Goal: Information Seeking & Learning: Learn about a topic

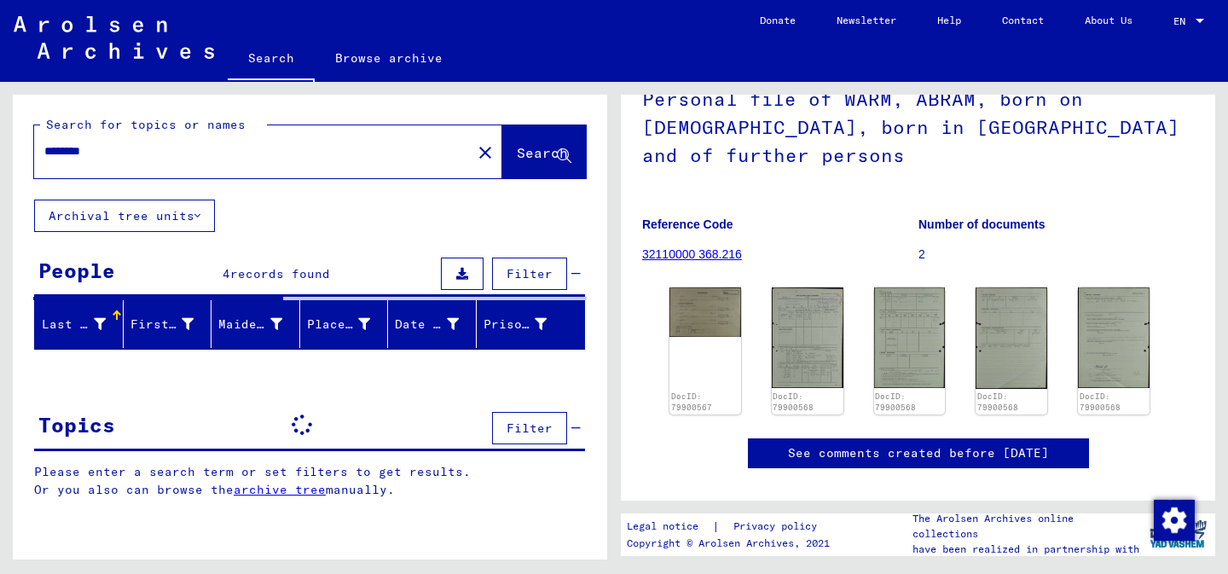
scroll to position [134, 0]
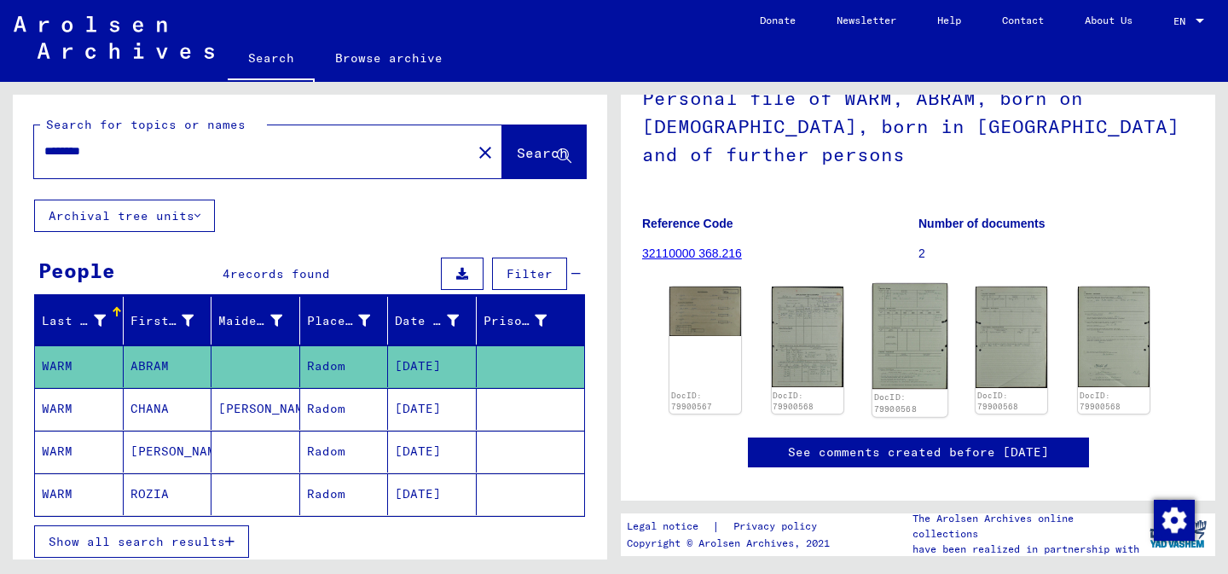
click at [916, 309] on img at bounding box center [909, 336] width 75 height 106
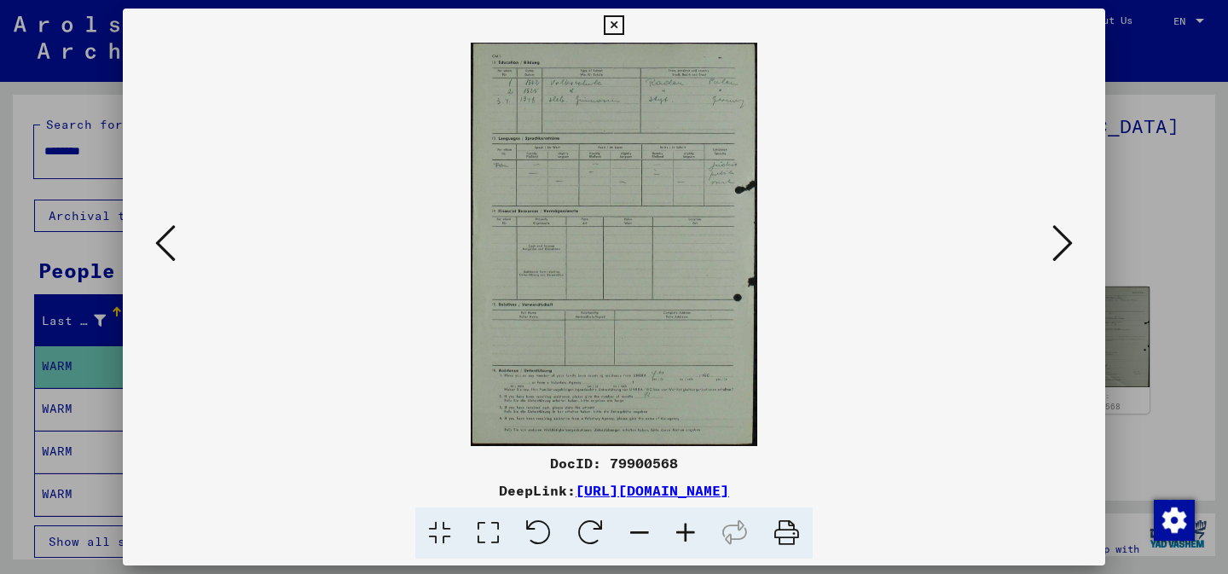
click at [1063, 243] on icon at bounding box center [1062, 243] width 20 height 41
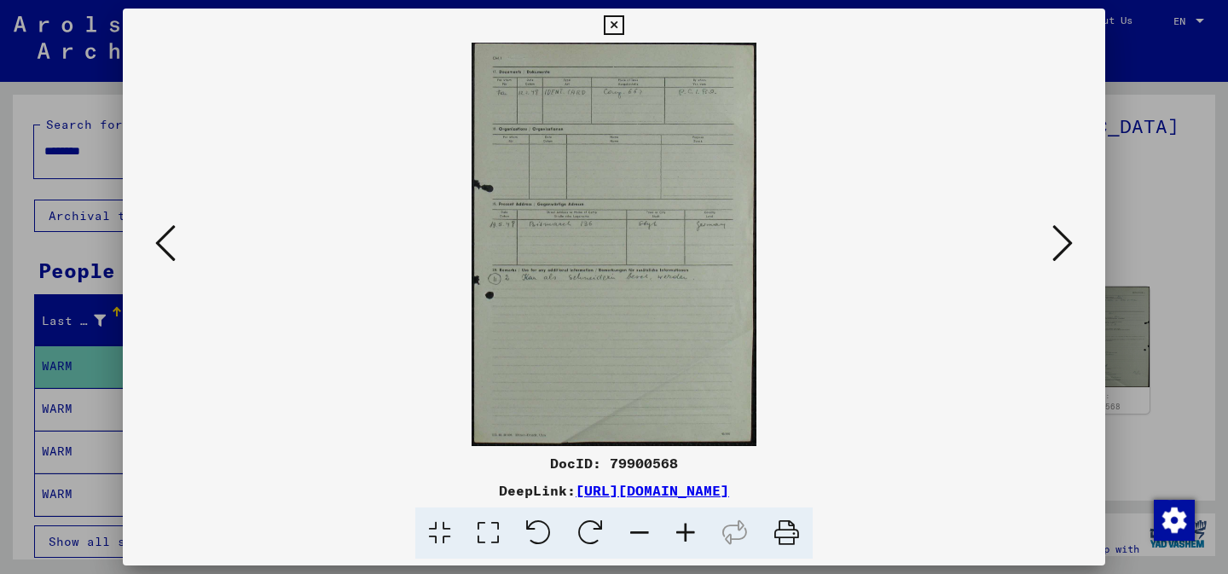
click at [1063, 243] on icon at bounding box center [1062, 243] width 20 height 41
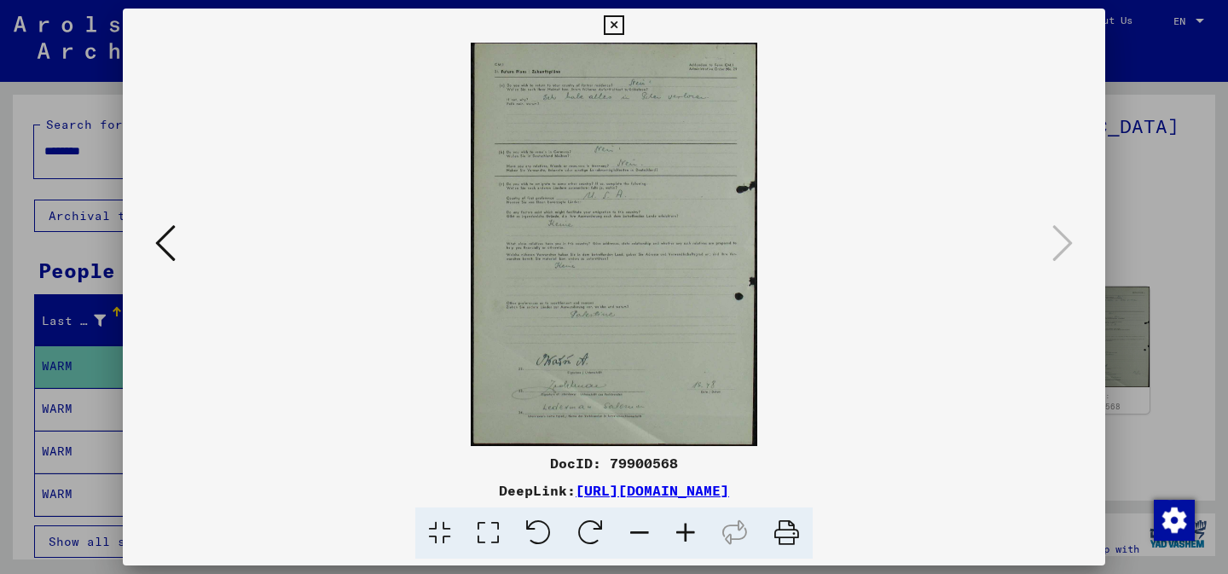
click at [615, 29] on icon at bounding box center [614, 25] width 20 height 20
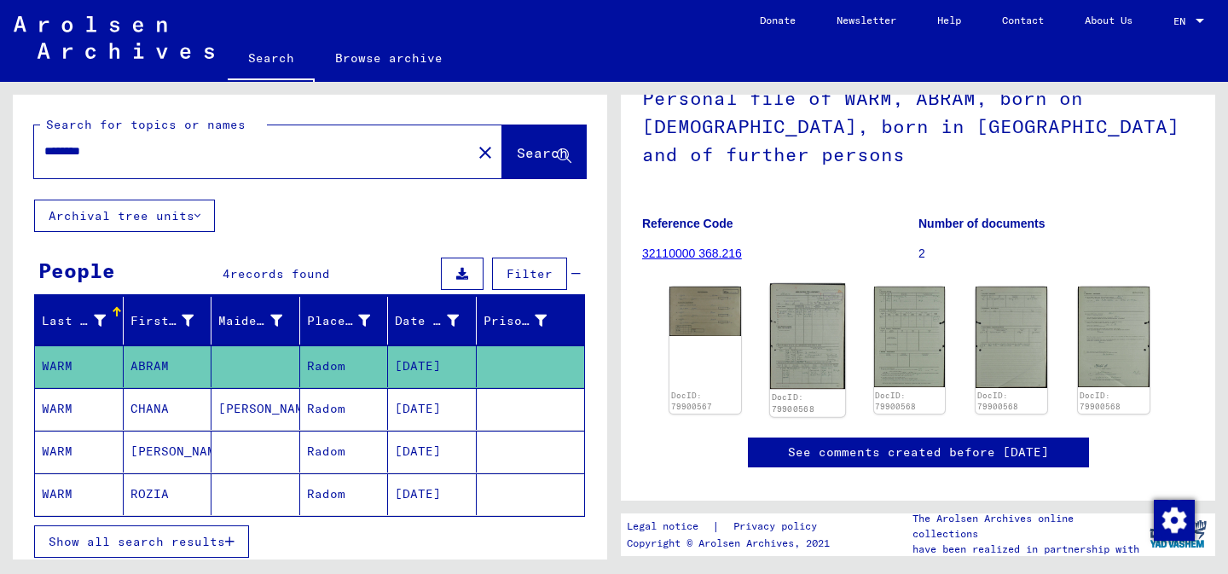
click at [795, 341] on img at bounding box center [807, 336] width 75 height 106
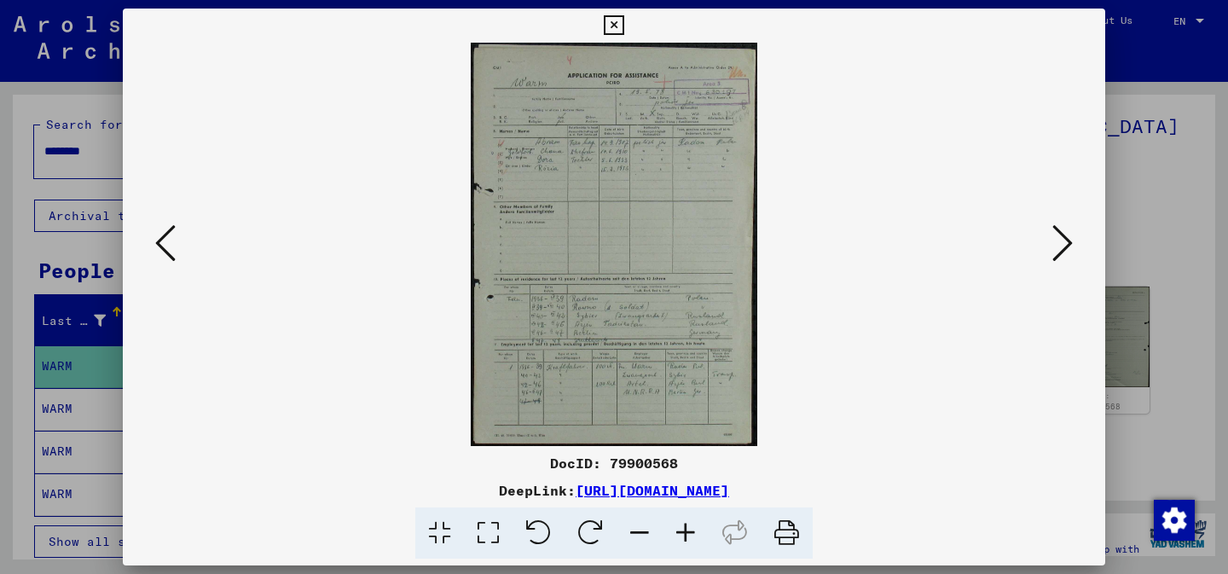
click at [1072, 246] on icon at bounding box center [1062, 243] width 20 height 41
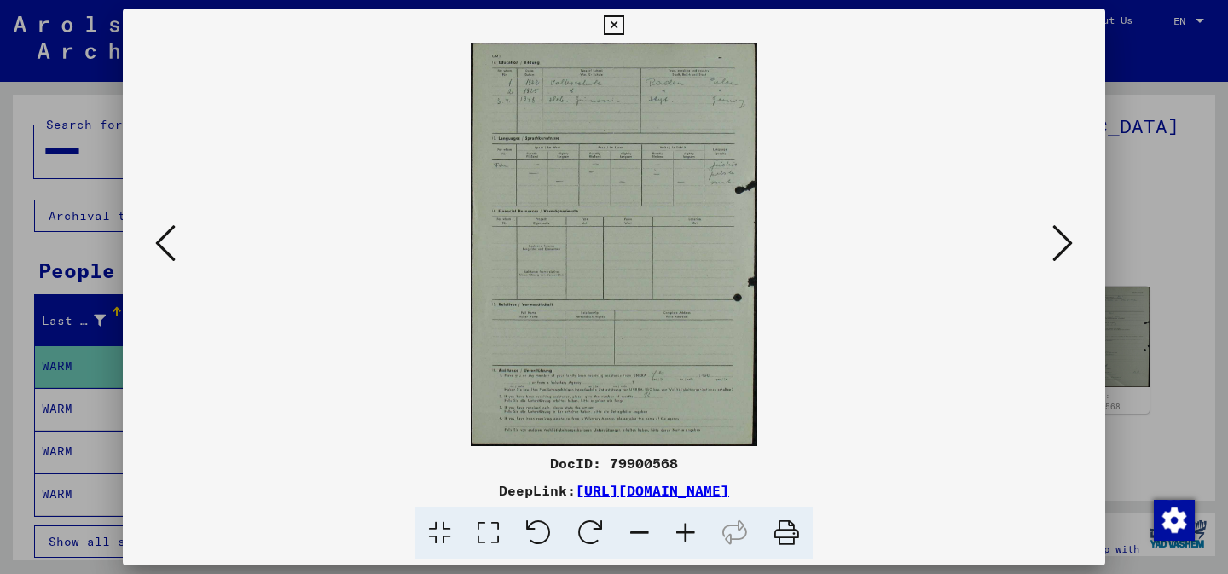
click at [1072, 246] on icon at bounding box center [1062, 243] width 20 height 41
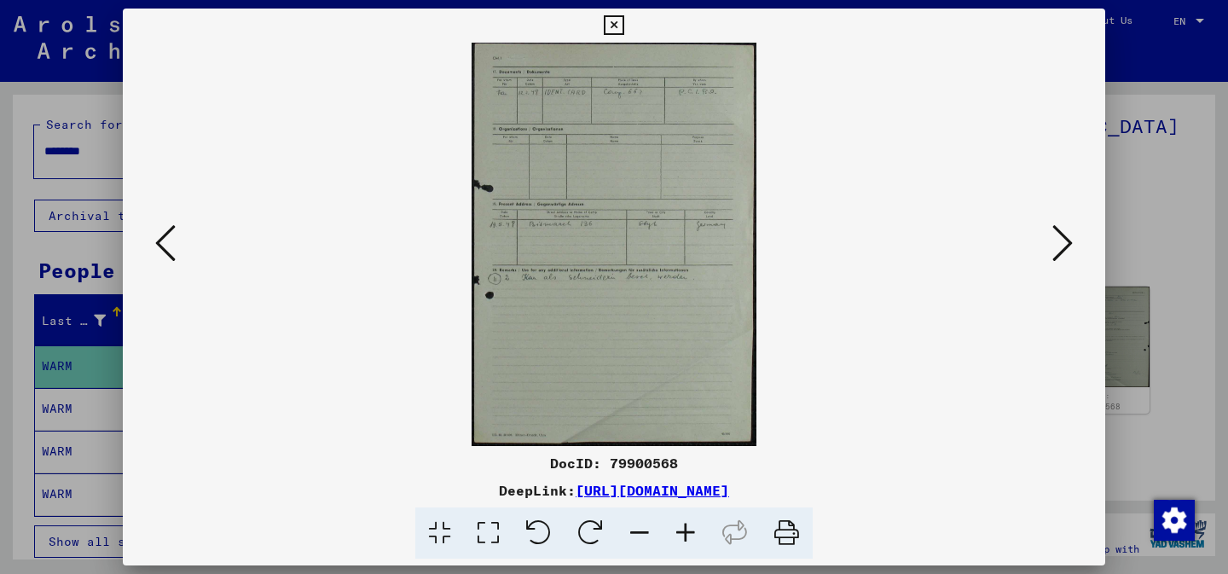
click at [1072, 246] on icon at bounding box center [1062, 243] width 20 height 41
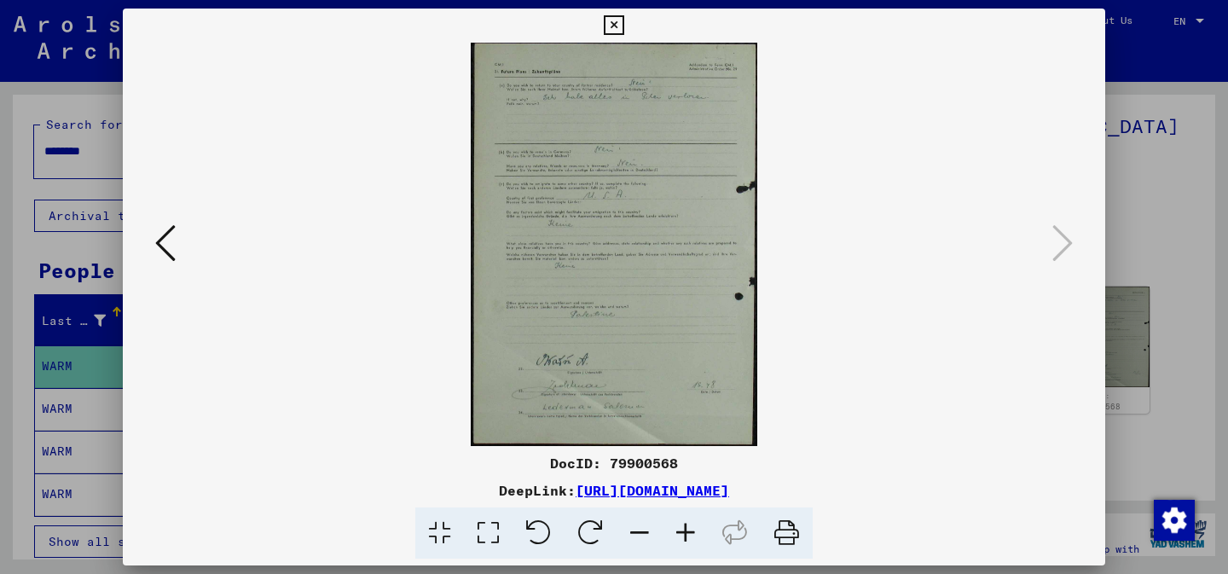
click at [155, 246] on icon at bounding box center [165, 243] width 20 height 41
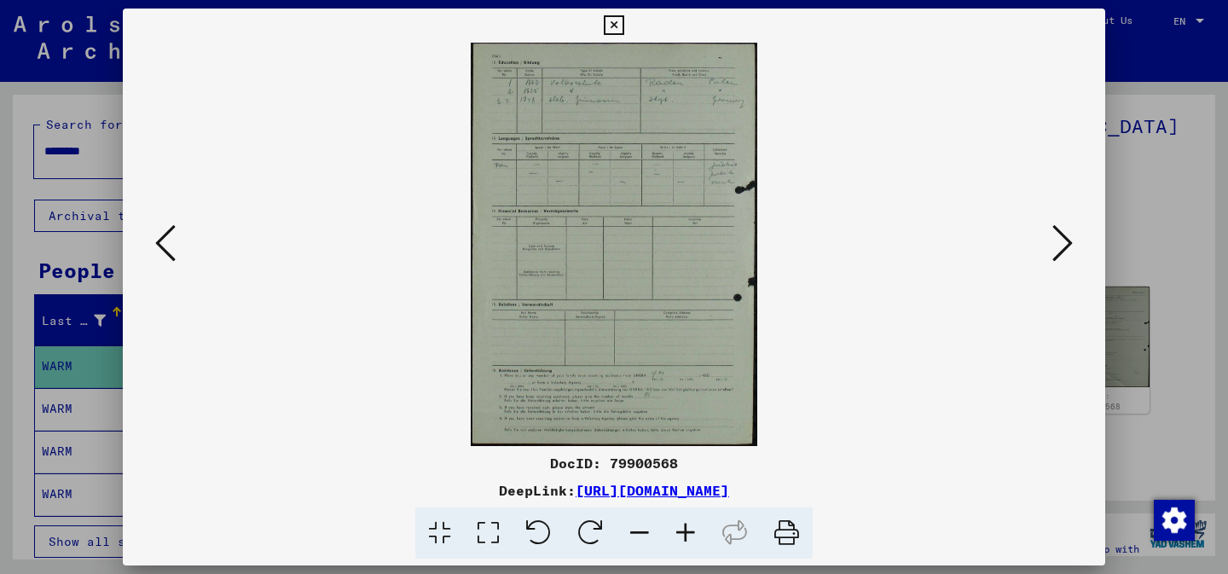
click at [155, 246] on icon at bounding box center [165, 243] width 20 height 41
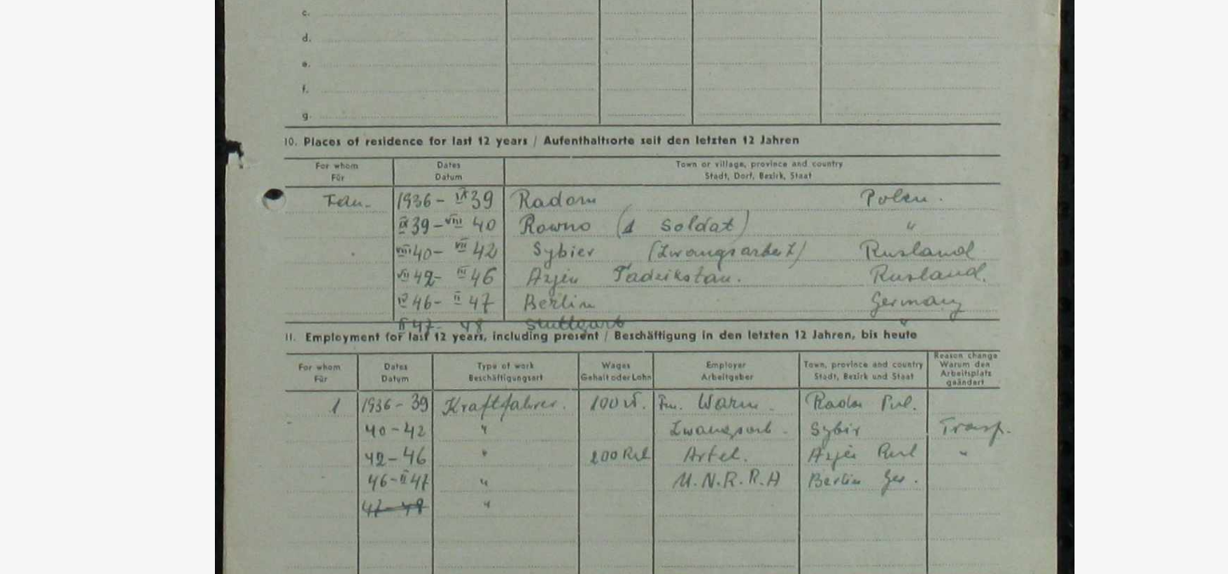
click at [422, 261] on img at bounding box center [614, 244] width 866 height 403
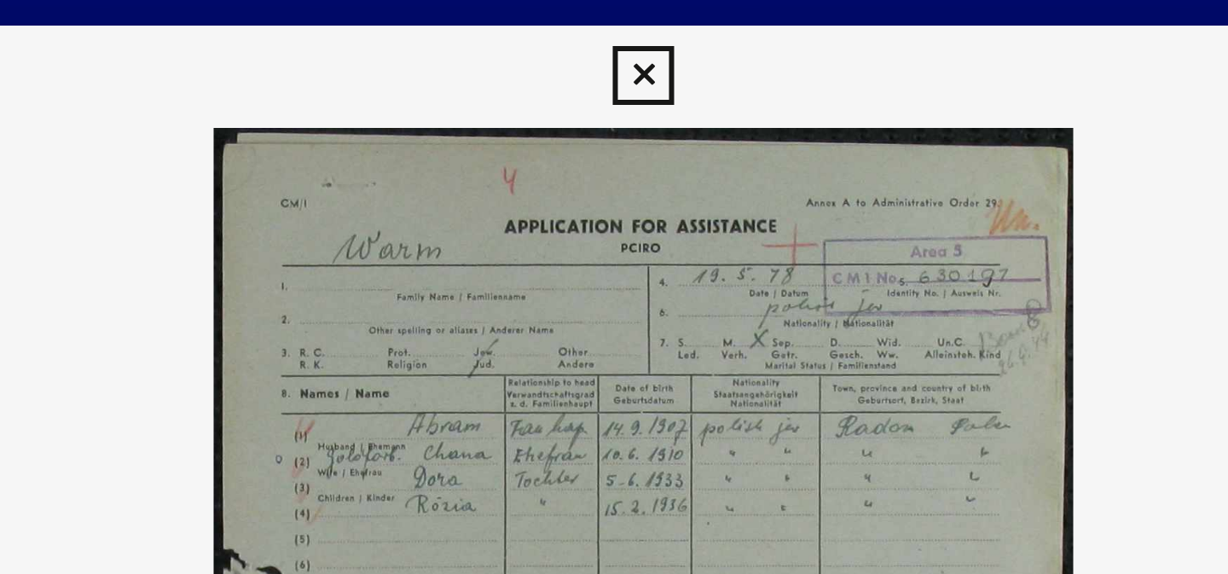
click at [607, 27] on icon at bounding box center [614, 25] width 20 height 20
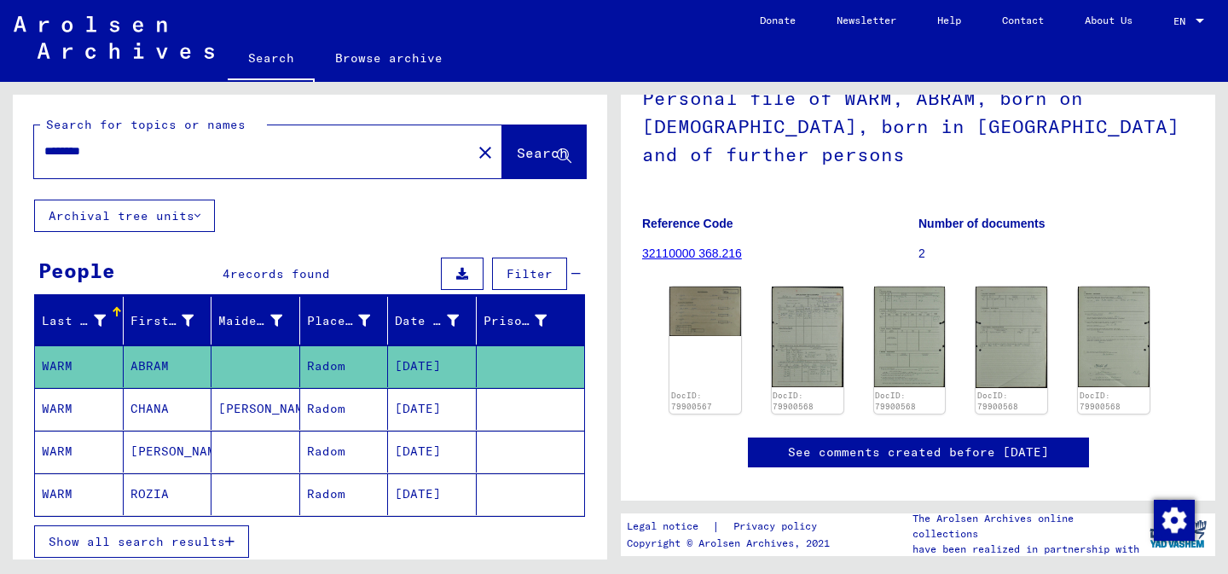
click at [190, 160] on div "********" at bounding box center [247, 151] width 427 height 38
